Goal: Use online tool/utility: Utilize a website feature to perform a specific function

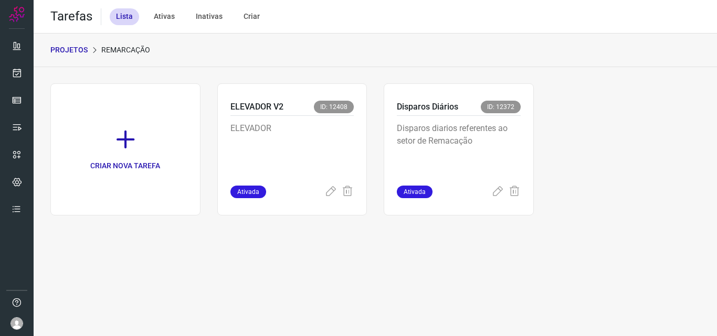
click at [499, 162] on p "Disparos diarios referentes ao setor de Remacação" at bounding box center [459, 148] width 124 height 52
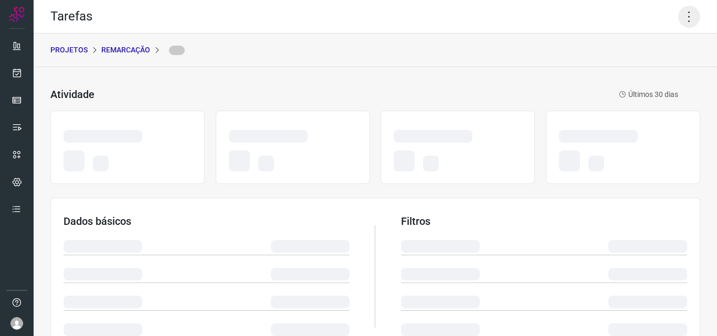
click at [684, 18] on icon at bounding box center [689, 17] width 22 height 22
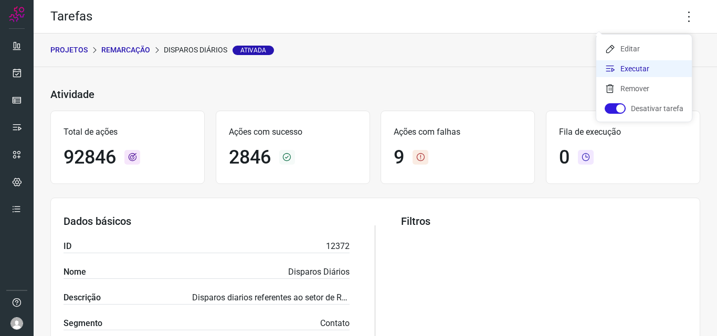
click at [661, 73] on li "Executar" at bounding box center [643, 68] width 95 height 17
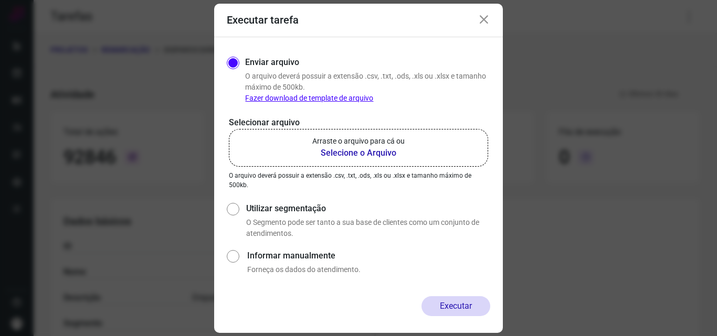
click at [360, 154] on b "Selecione o Arquivo" at bounding box center [358, 153] width 92 height 13
click at [0, 0] on input "Arraste o arquivo para cá ou Selecione o Arquivo" at bounding box center [0, 0] width 0 height 0
click at [366, 146] on p "Arraste o arquivo para cá ou" at bounding box center [358, 141] width 92 height 11
click at [0, 0] on input "Arraste o arquivo para cá ou Selecione o Arquivo" at bounding box center [0, 0] width 0 height 0
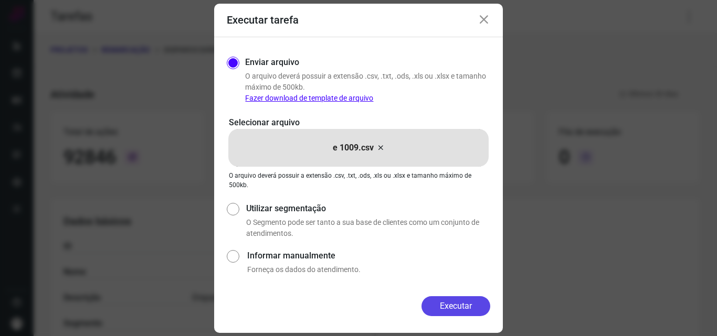
click at [468, 310] on button "Executar" at bounding box center [455, 306] width 69 height 20
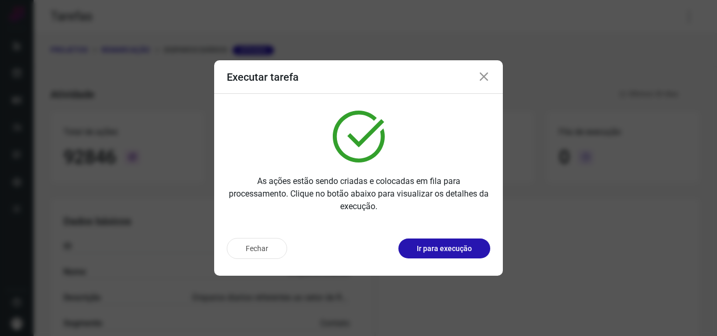
click at [462, 252] on p "Ir para execução" at bounding box center [444, 248] width 55 height 11
